Goal: Transaction & Acquisition: Purchase product/service

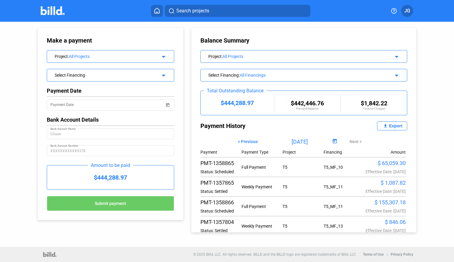
click at [47, 13] on img at bounding box center [53, 10] width 24 height 9
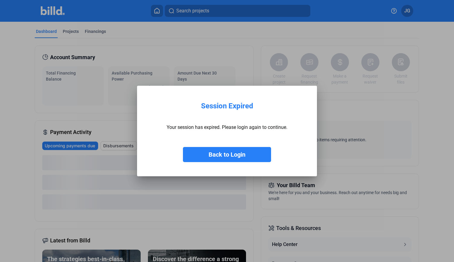
click at [223, 159] on button "Back to Login" at bounding box center [227, 154] width 88 height 15
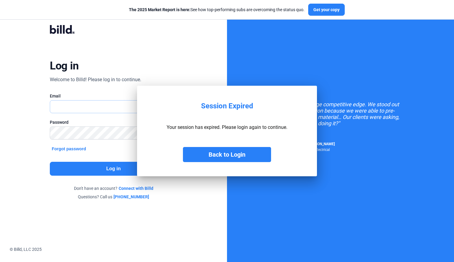
type input "[EMAIL_ADDRESS][DOMAIN_NAME]"
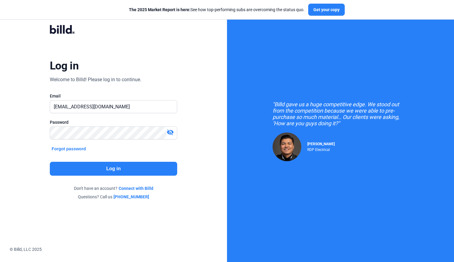
click at [123, 165] on button "Log in" at bounding box center [113, 169] width 127 height 14
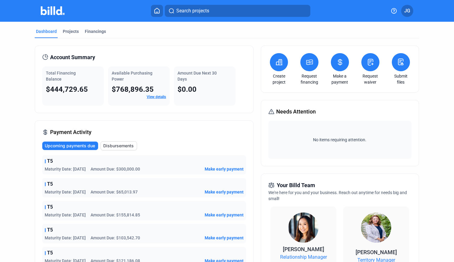
click at [20, 159] on div "Dashboard Projects Financings Account Summary Total Financing Balance $444,729.…" at bounding box center [227, 228] width 454 height 412
click at [74, 31] on div "Projects" at bounding box center [71, 31] width 16 height 6
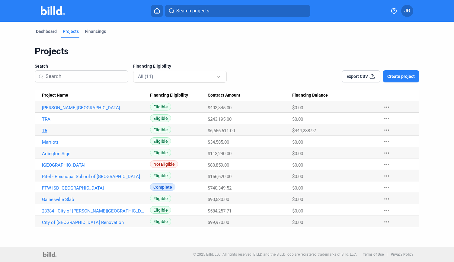
click at [46, 131] on link "T5" at bounding box center [93, 130] width 102 height 5
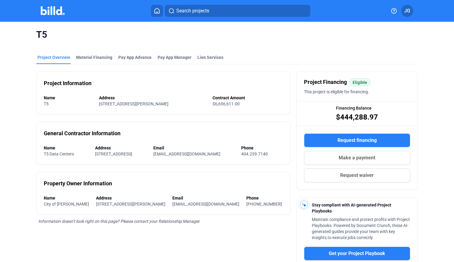
click at [330, 160] on button "Make a payment" at bounding box center [357, 158] width 106 height 14
